Goal: Task Accomplishment & Management: Use online tool/utility

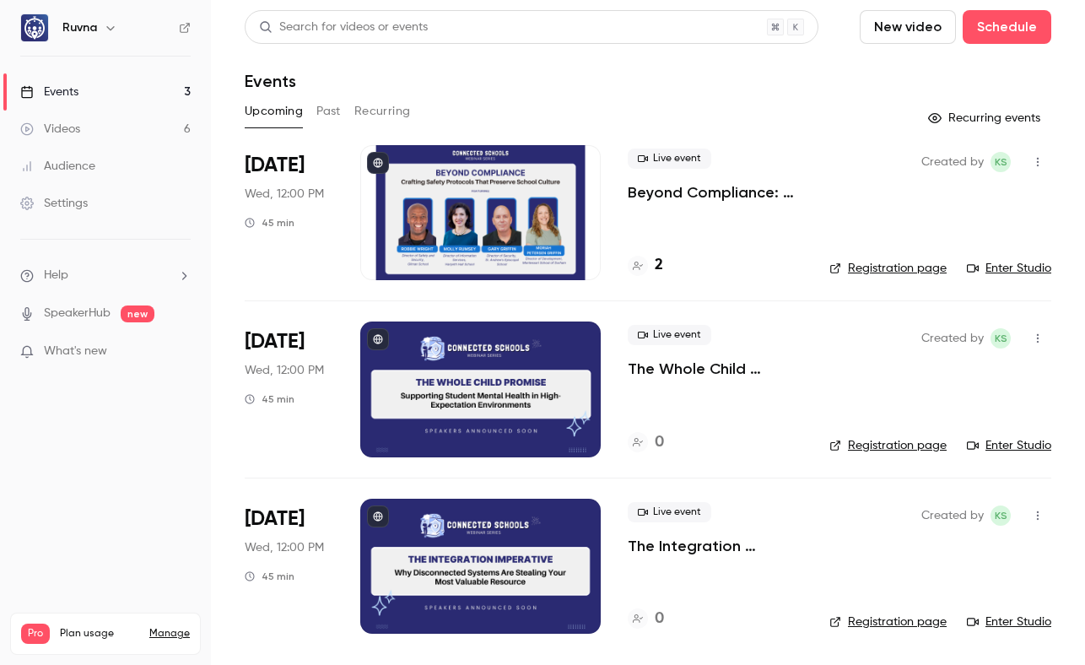
click at [326, 113] on button "Past" at bounding box center [328, 111] width 24 height 27
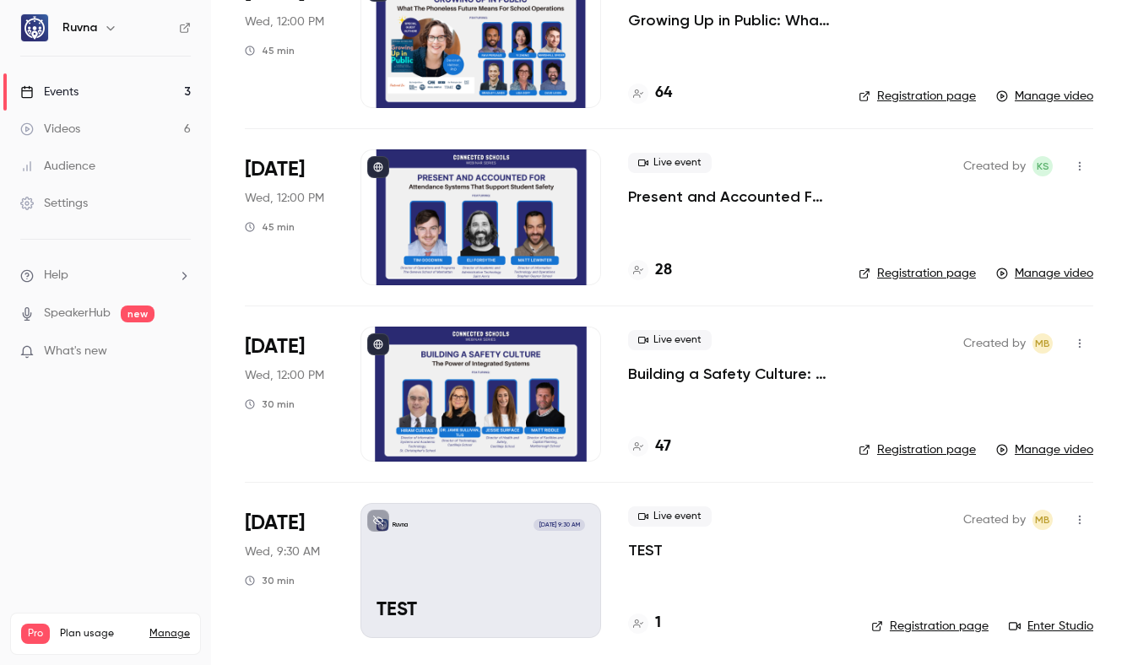
scroll to position [706, 0]
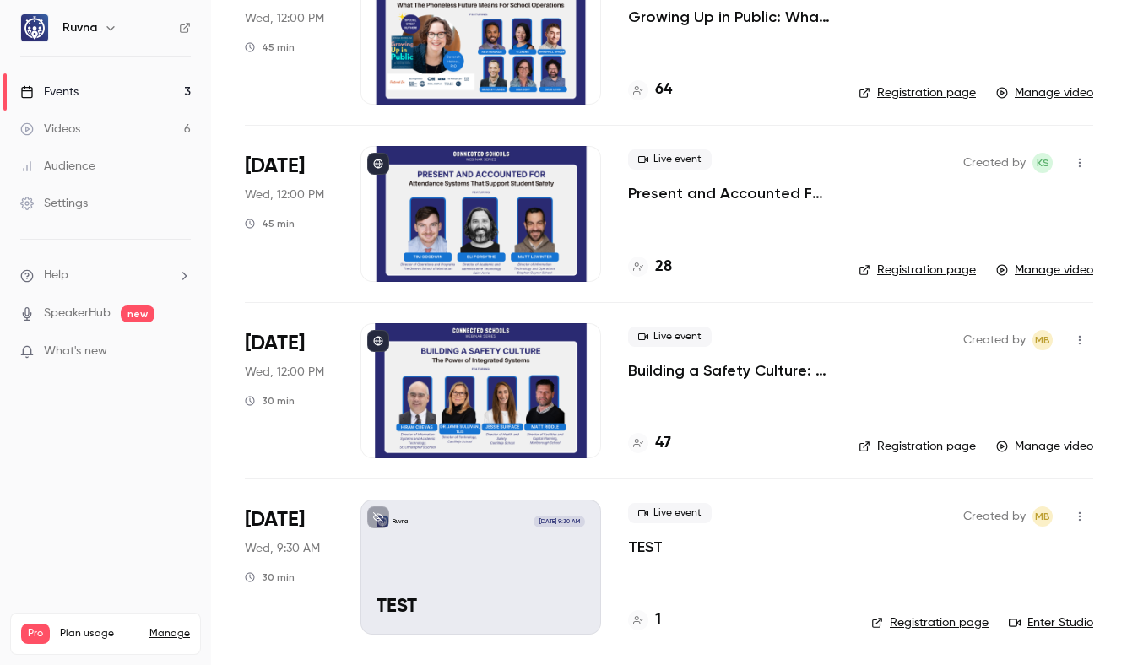
click at [469, 420] on div at bounding box center [480, 390] width 241 height 135
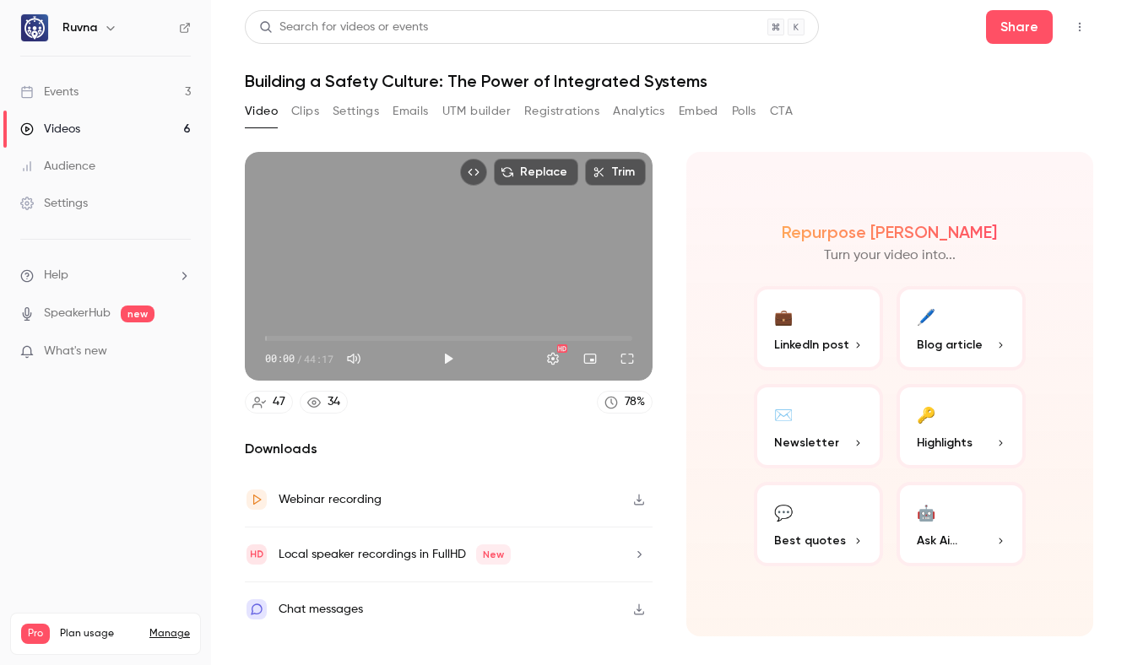
click at [289, 107] on div "Video Clips Settings Emails UTM builder Registrations Analytics Embed Polls CTA" at bounding box center [519, 111] width 548 height 27
click at [300, 111] on button "Clips" at bounding box center [305, 111] width 28 height 27
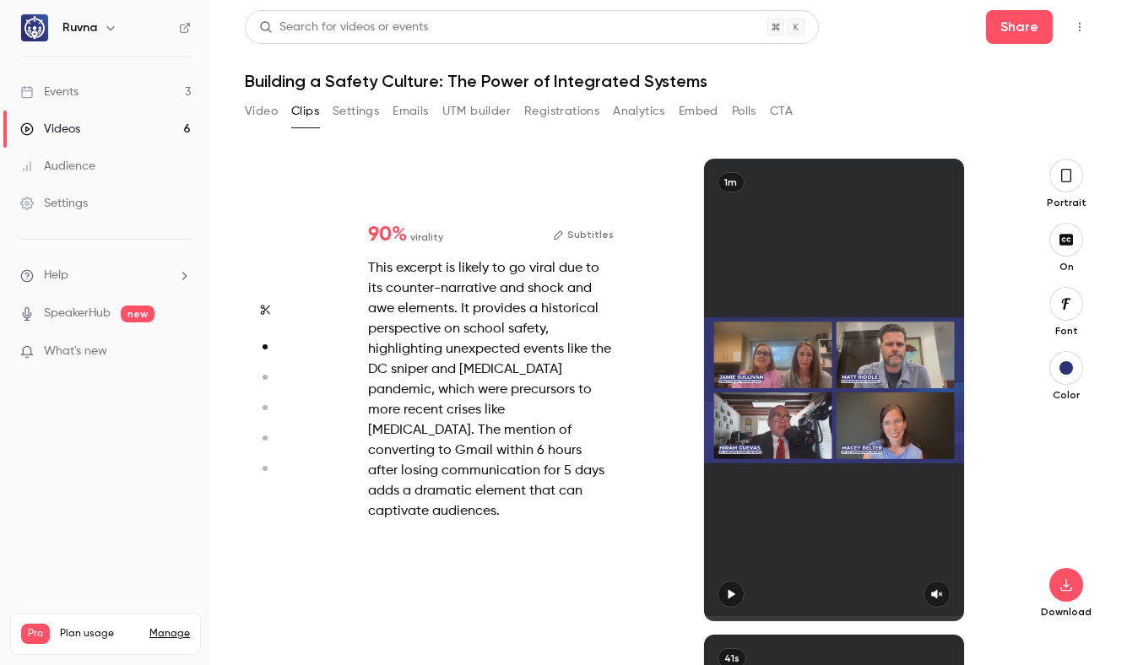
scroll to position [476, 0]
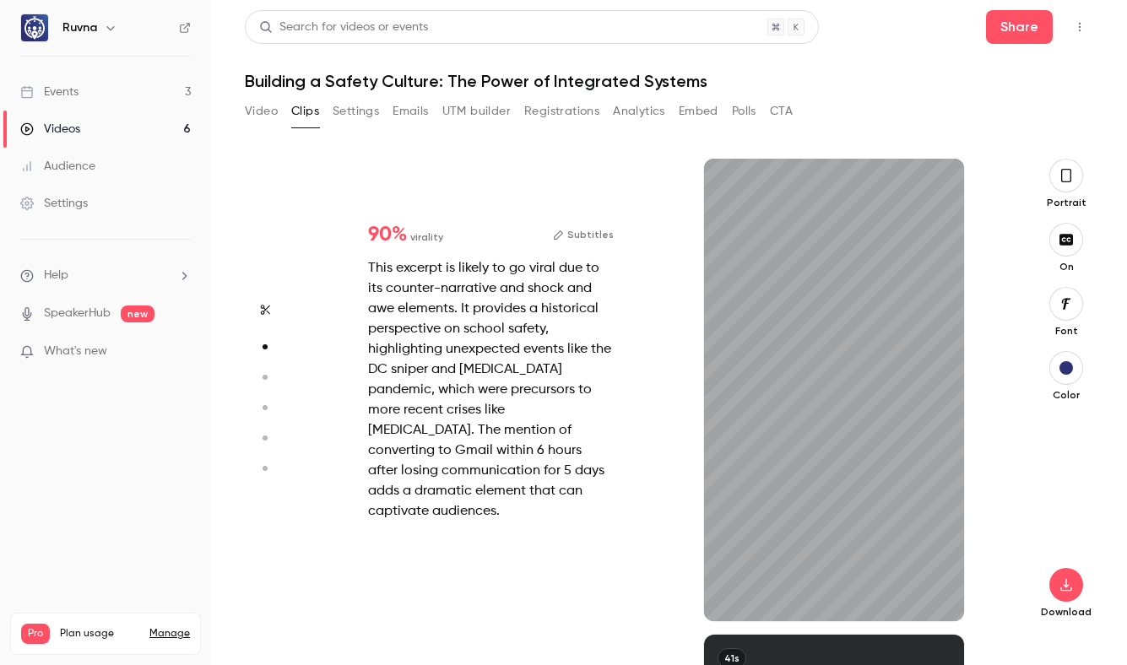
type input "*"
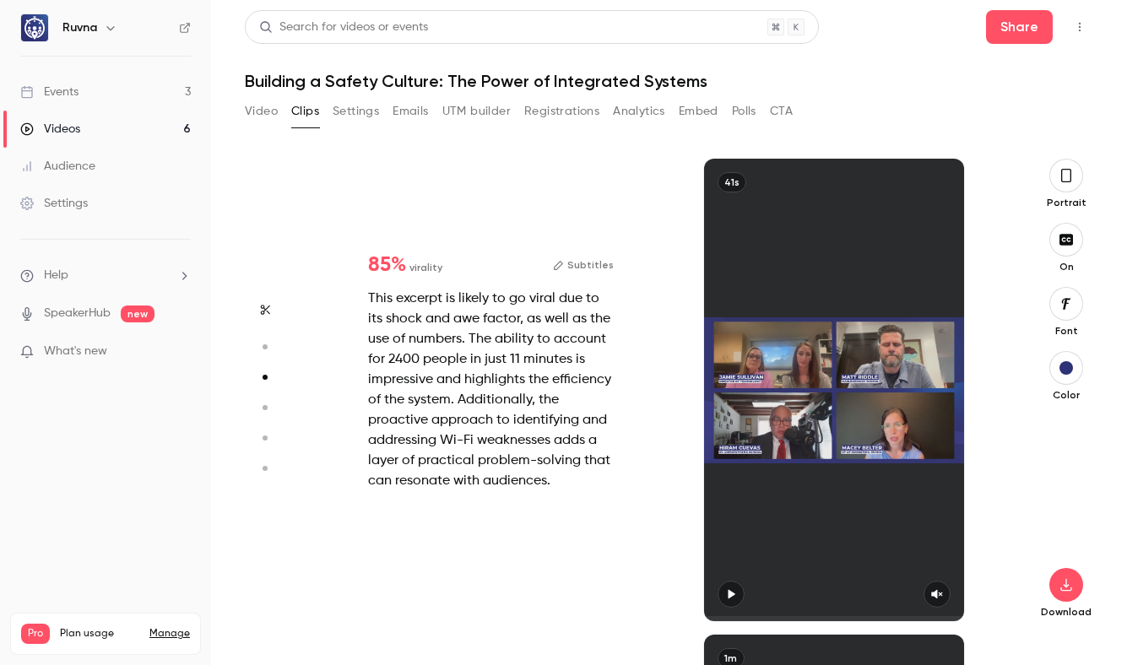
scroll to position [952, 0]
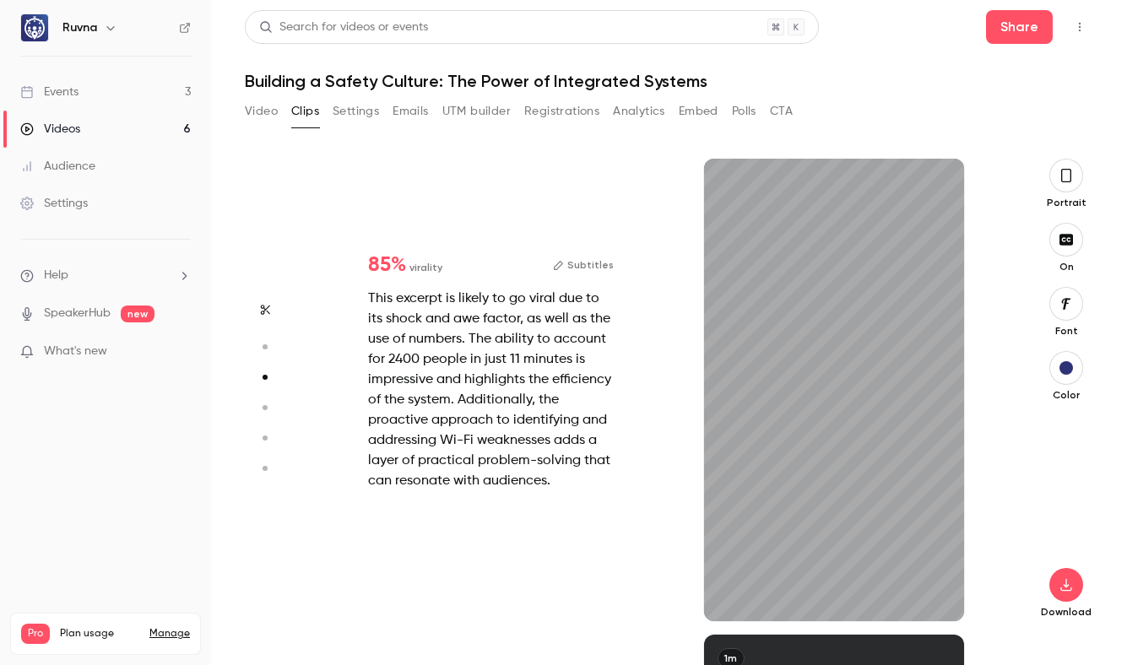
type input "*"
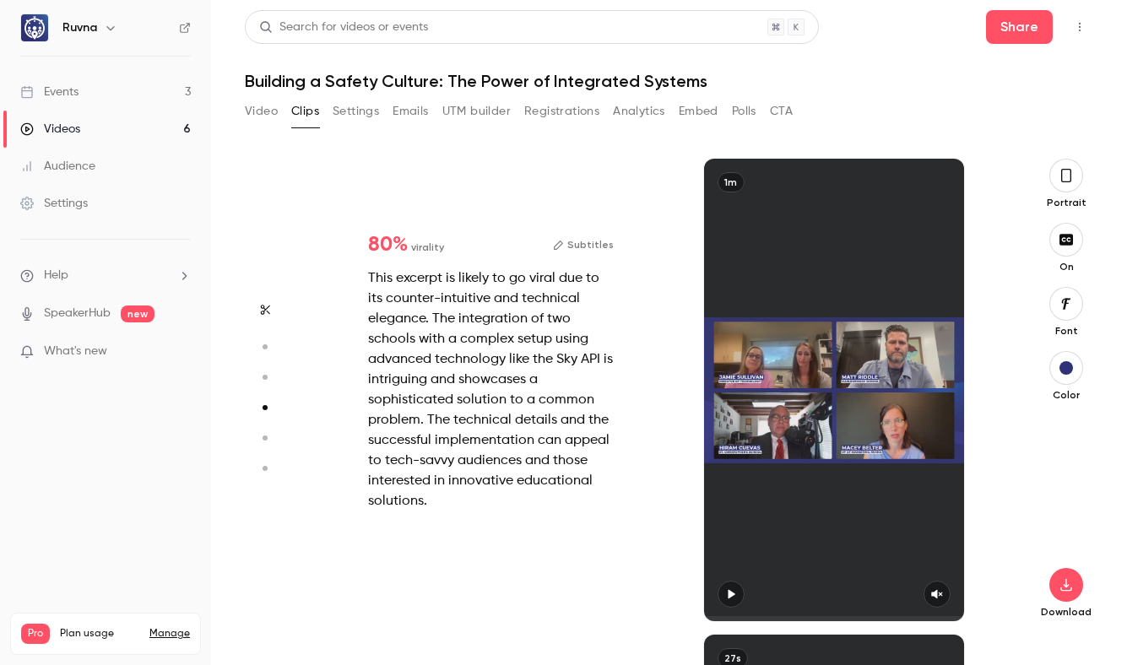
scroll to position [1428, 0]
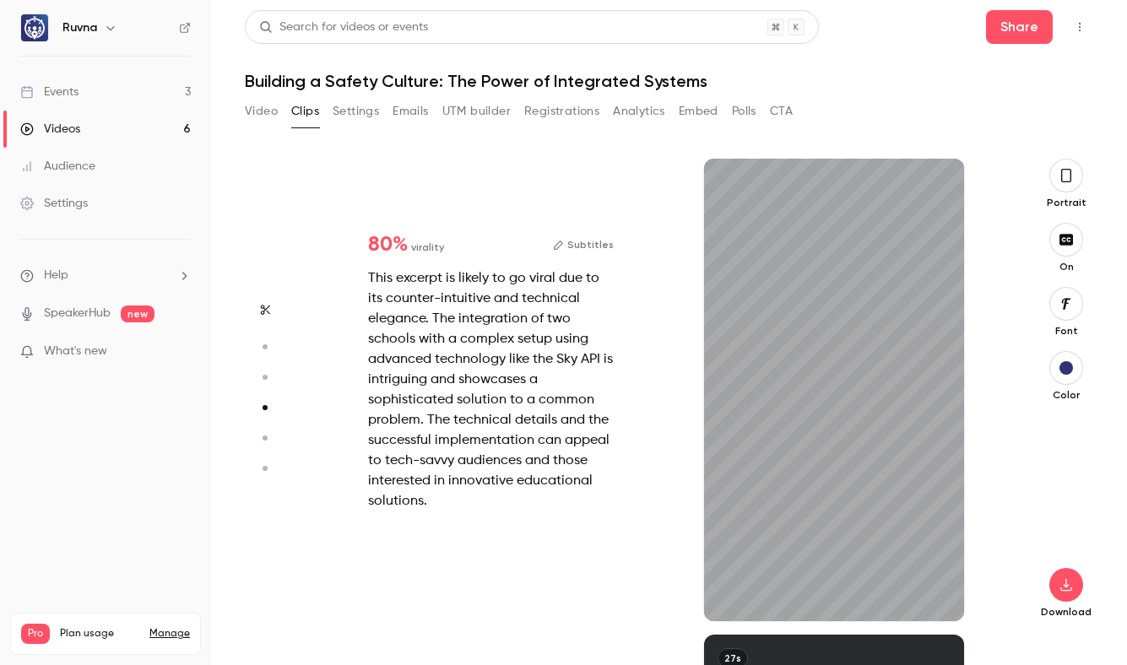
type input "*"
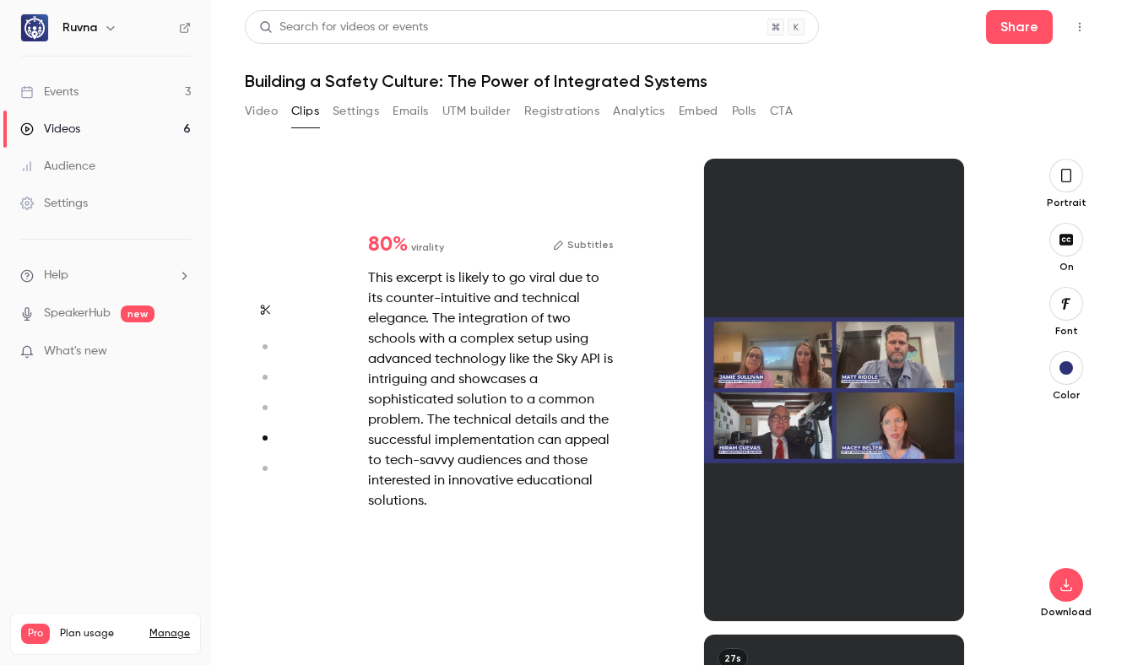
scroll to position [1904, 0]
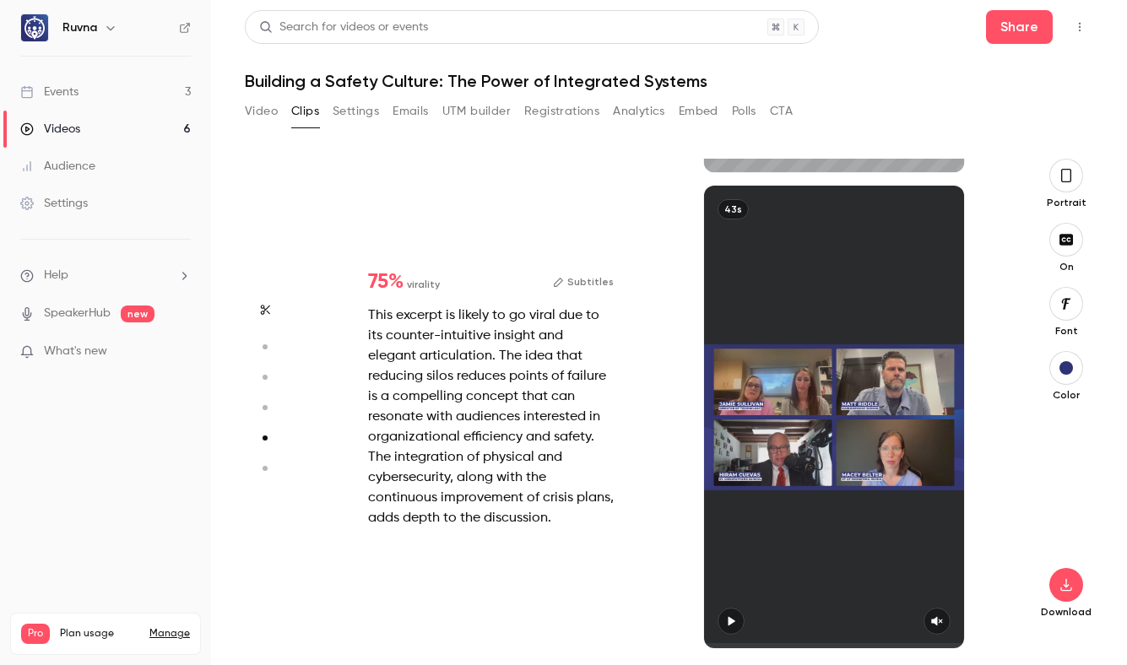
type input "*"
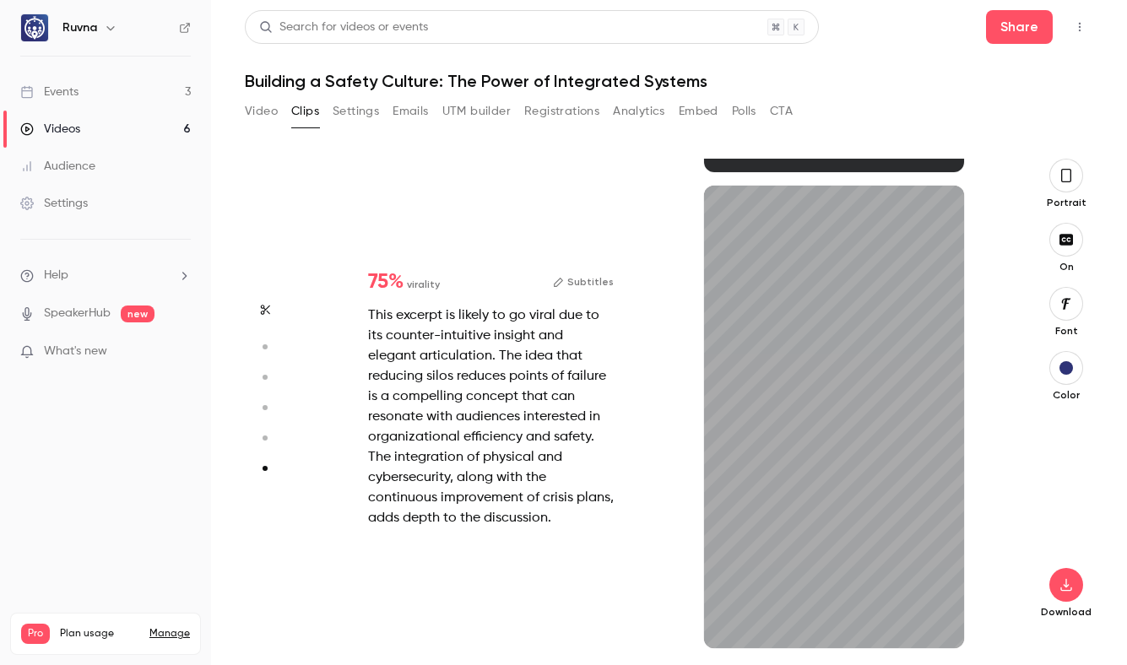
scroll to position [2353, 0]
type input "*"
click at [254, 113] on button "Video" at bounding box center [261, 111] width 33 height 27
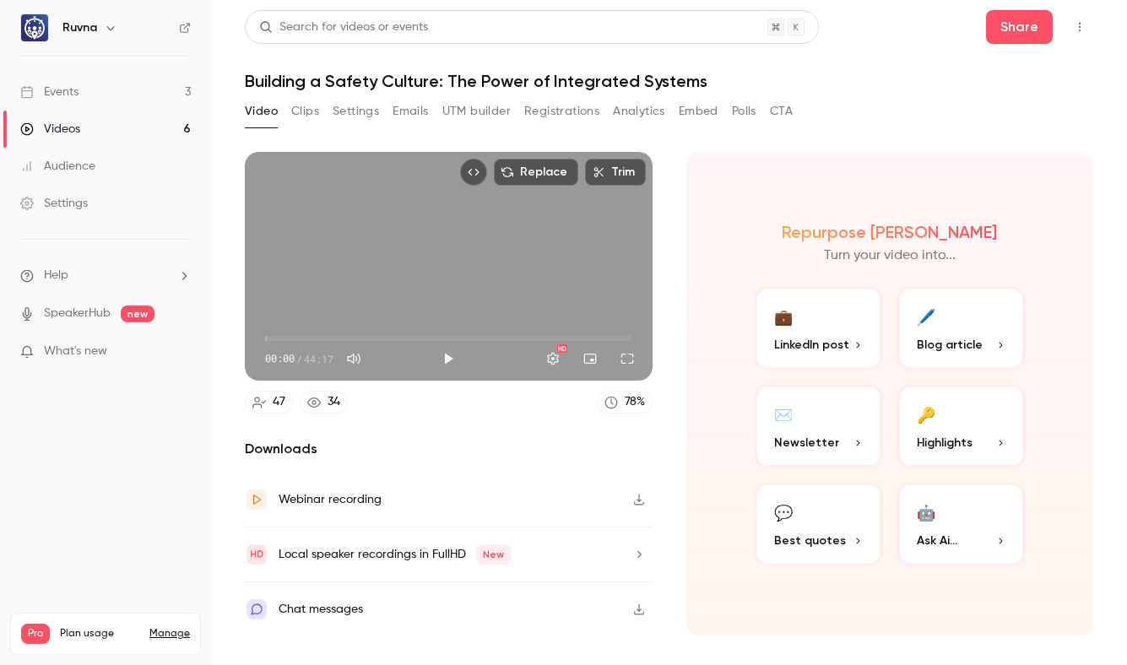
click at [292, 333] on span "00:00" at bounding box center [448, 338] width 367 height 27
click at [441, 352] on button "Play" at bounding box center [448, 359] width 34 height 34
click at [365, 336] on span "03:16" at bounding box center [448, 338] width 367 height 27
click at [424, 337] on video at bounding box center [449, 266] width 408 height 229
click at [389, 334] on span "12:09" at bounding box center [448, 338] width 367 height 27
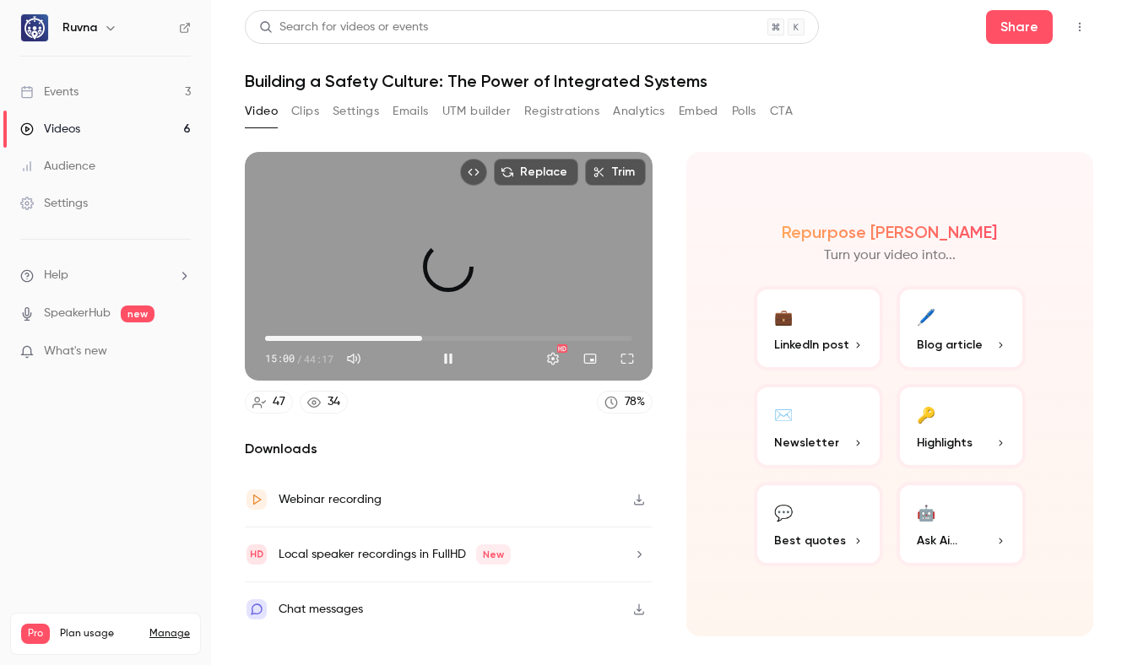
click at [422, 338] on span "18:57" at bounding box center [448, 338] width 367 height 27
click at [460, 338] on span "23:32" at bounding box center [448, 338] width 367 height 27
click at [490, 338] on span "23:32" at bounding box center [448, 338] width 367 height 27
click at [532, 336] on span "32:12" at bounding box center [448, 338] width 367 height 27
click at [557, 335] on span "32:13" at bounding box center [448, 338] width 367 height 27
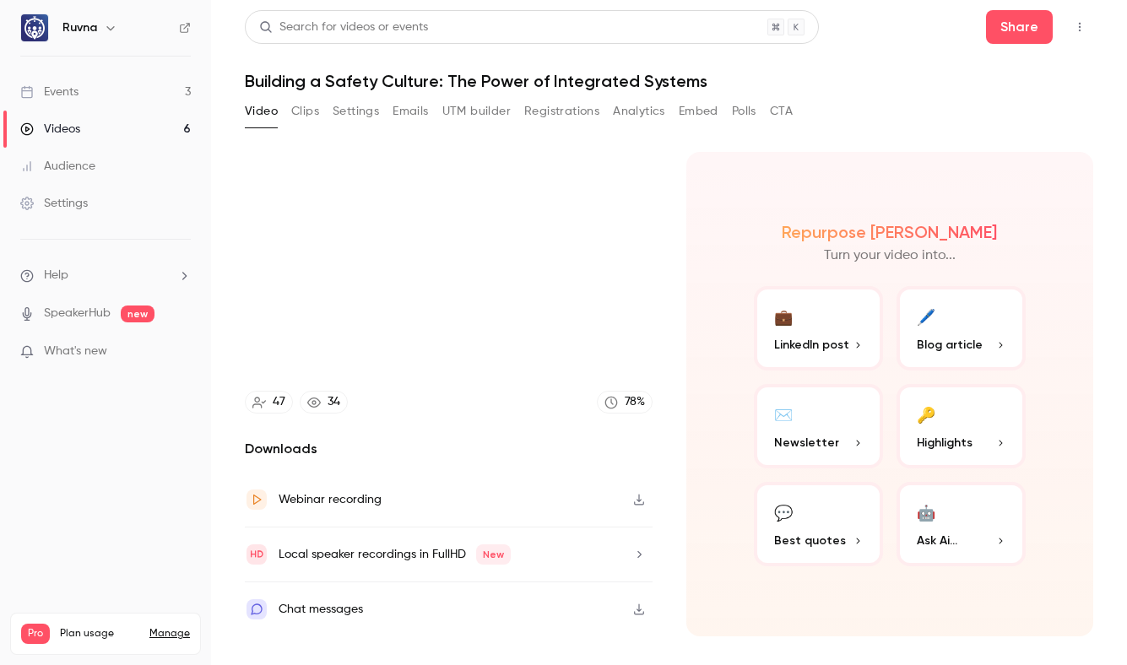
click at [959, 320] on button "🖊️ Blog article" at bounding box center [960, 328] width 129 height 84
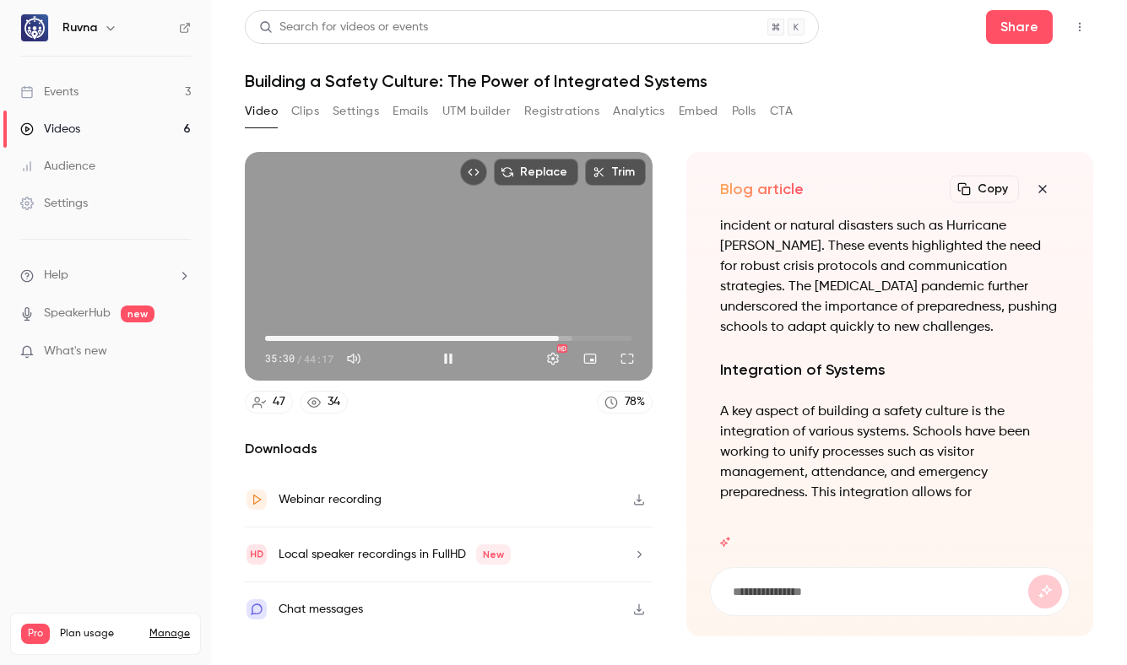
click at [397, 292] on div "Replace Trim 35:30 35:30 / 44:17 HD" at bounding box center [449, 266] width 408 height 229
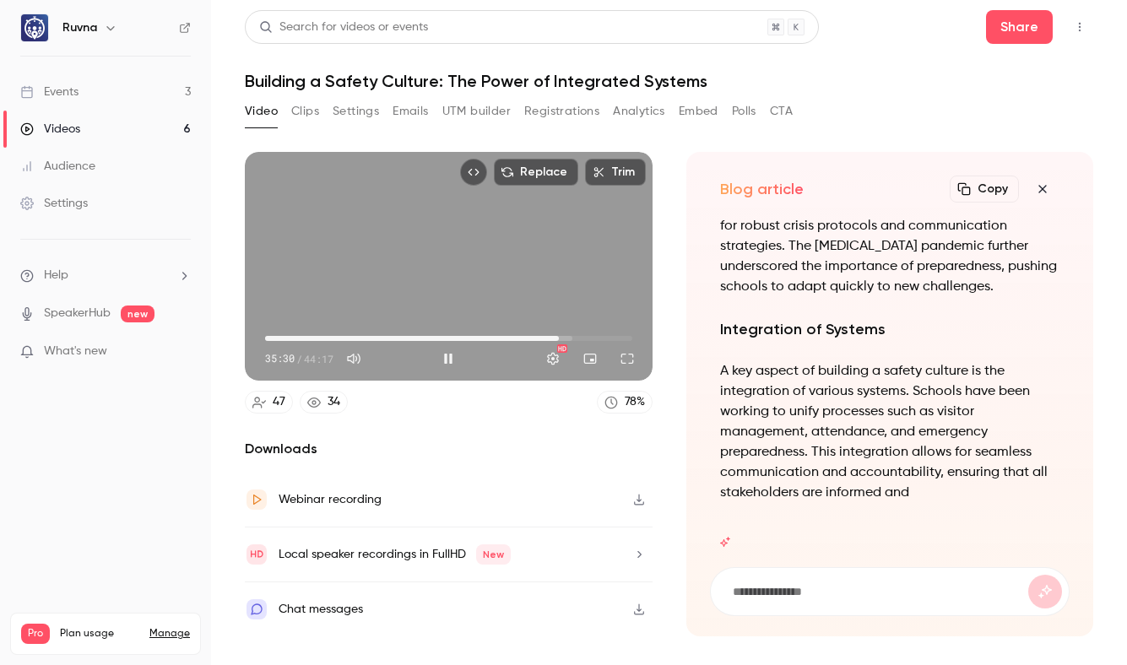
type input "******"
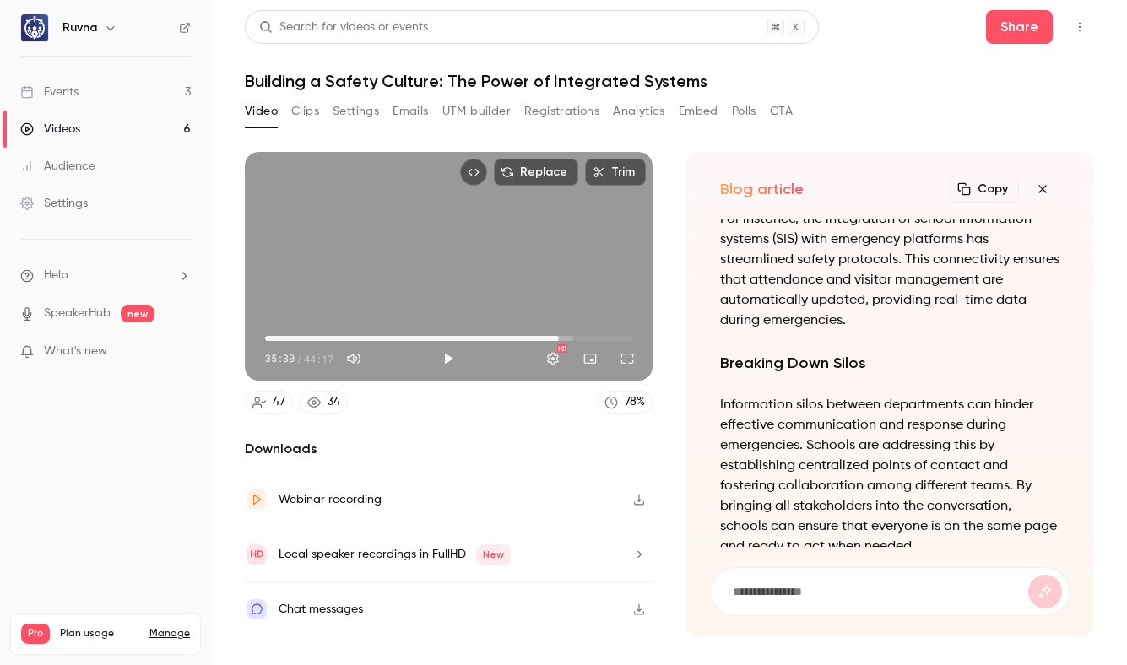
scroll to position [-976, 0]
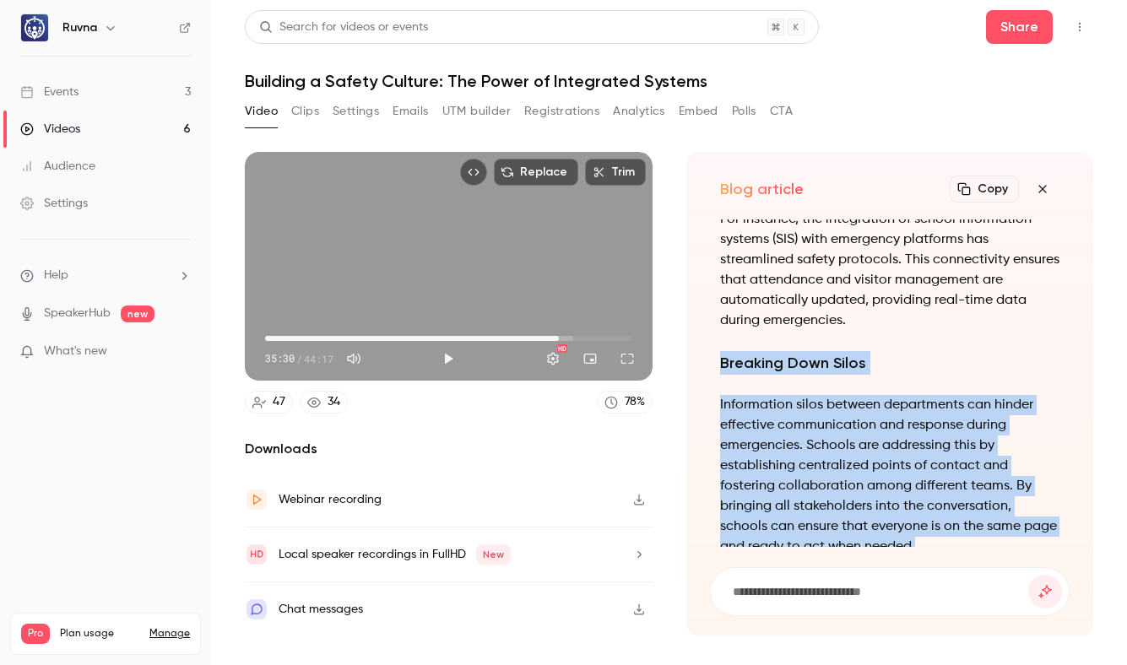
drag, startPoint x: 727, startPoint y: 333, endPoint x: 975, endPoint y: 506, distance: 302.5
click at [975, 506] on div "Building a Comprehensive Safety Culture in Schools: Insights from Education Lea…" at bounding box center [890, 524] width 340 height 1995
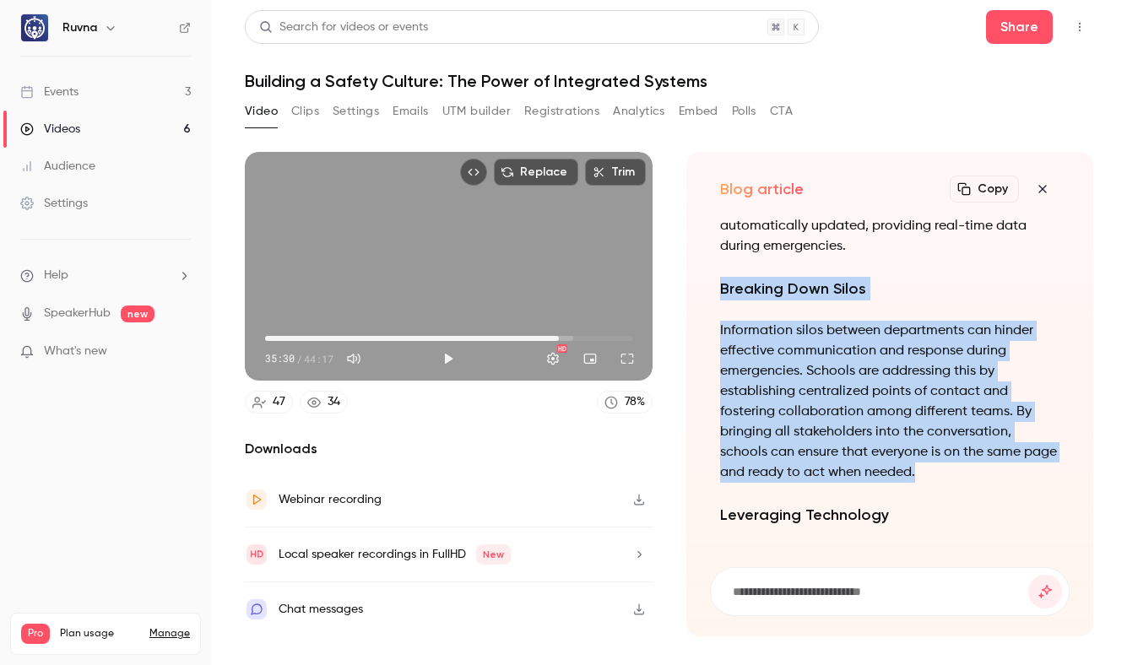
scroll to position [-909, 0]
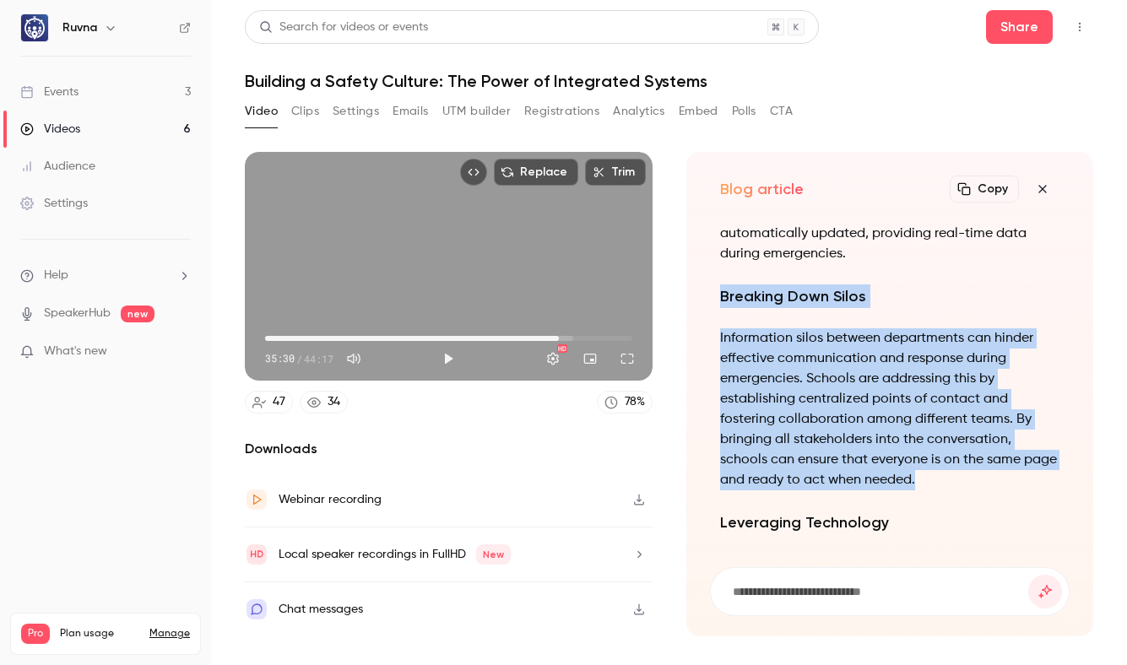
copy div "Breaking Down Silos Information silos between departments can hinder effective …"
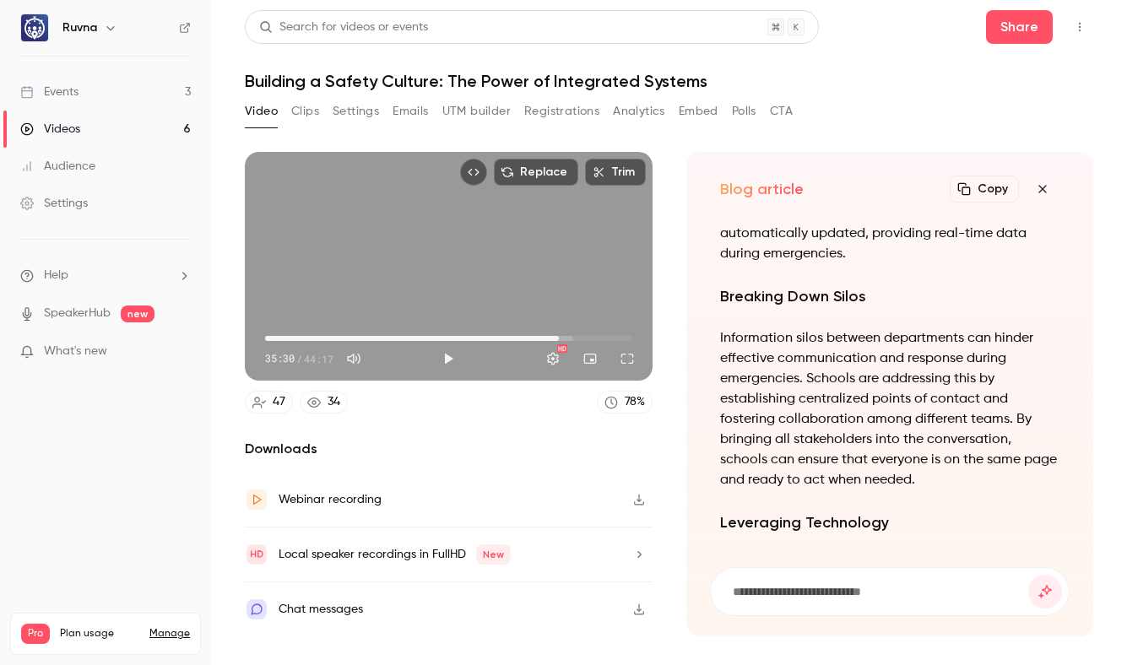
click at [785, 592] on input at bounding box center [880, 591] width 298 height 19
paste input "**********"
type input "**********"
click at [1028, 575] on button "submit" at bounding box center [1045, 592] width 34 height 34
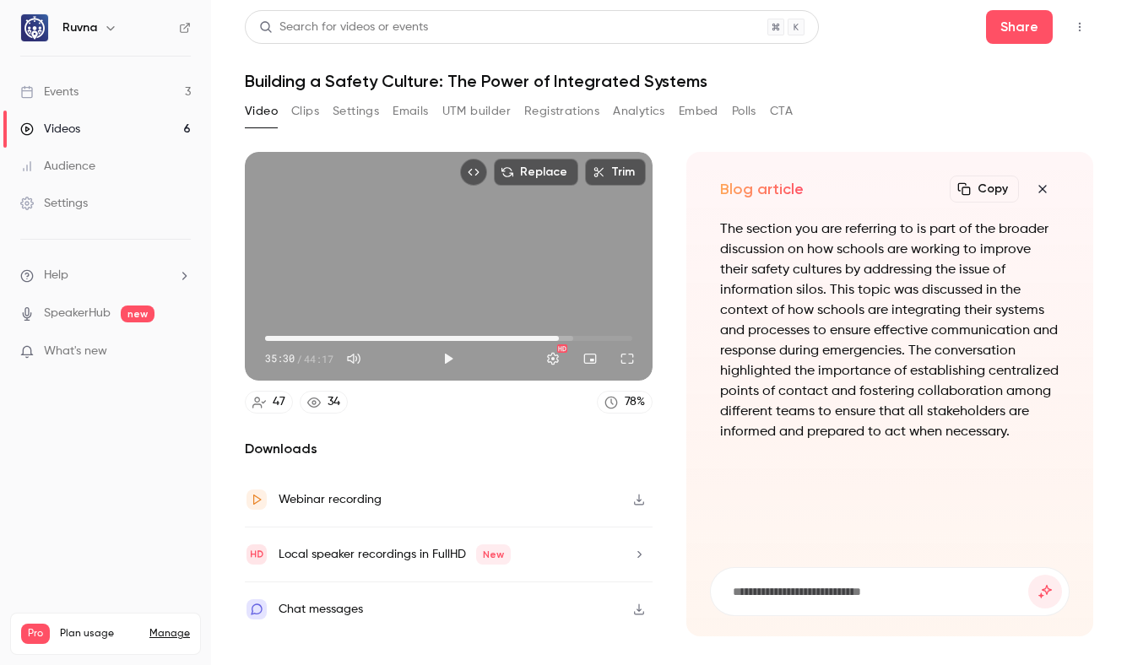
click at [304, 334] on span "35:30" at bounding box center [448, 338] width 367 height 27
click at [390, 290] on div "Replace Trim 04:41 35:30 / 44:17 HD" at bounding box center [449, 266] width 408 height 229
click at [423, 268] on div "Replace Trim 05:42 05:42 / 44:17 HD" at bounding box center [449, 266] width 408 height 229
type input "*****"
